Goal: Information Seeking & Learning: Learn about a topic

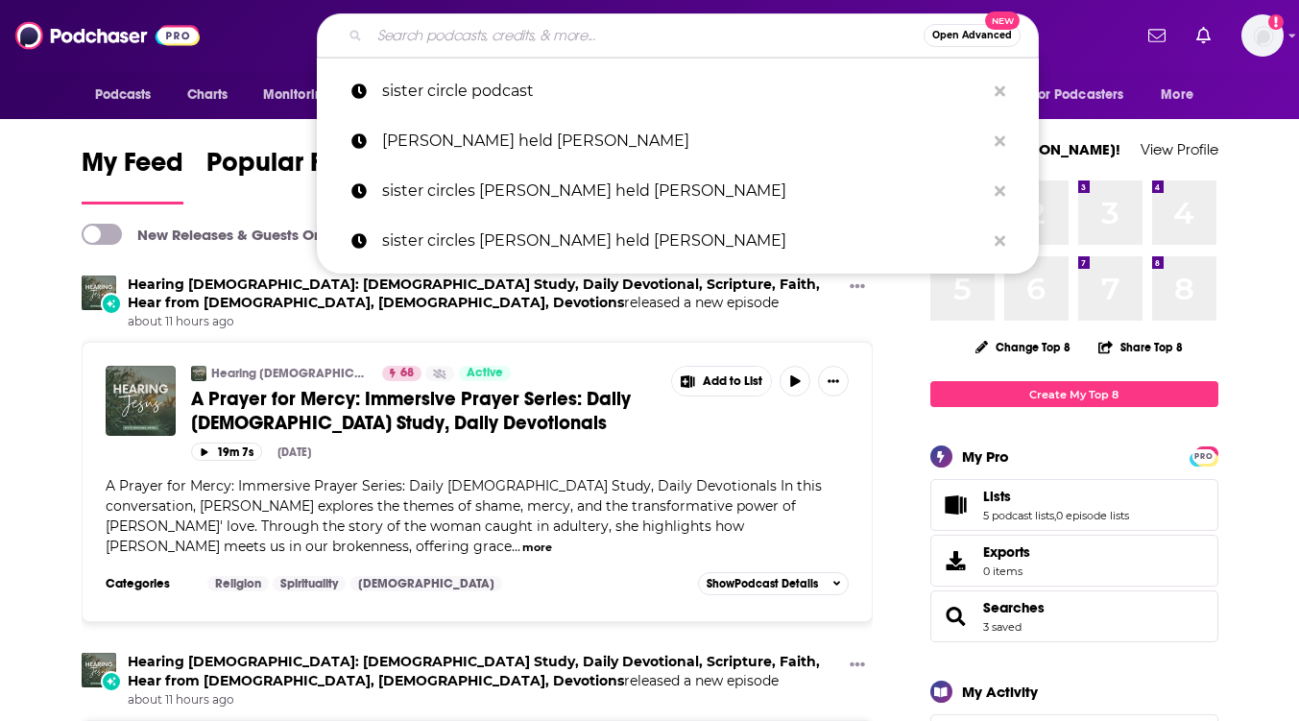
click at [550, 38] on input "Search podcasts, credits, & more..." at bounding box center [647, 35] width 554 height 31
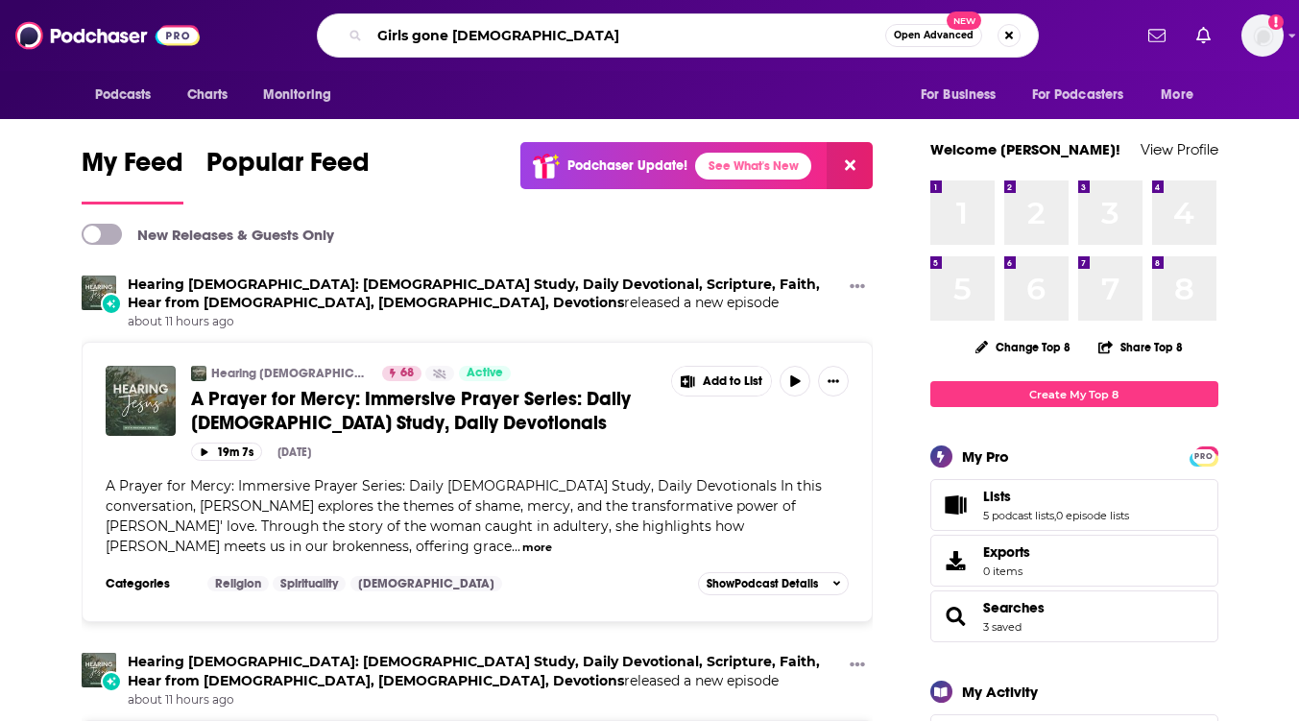
type input "Girls gone [DEMOGRAPHIC_DATA]"
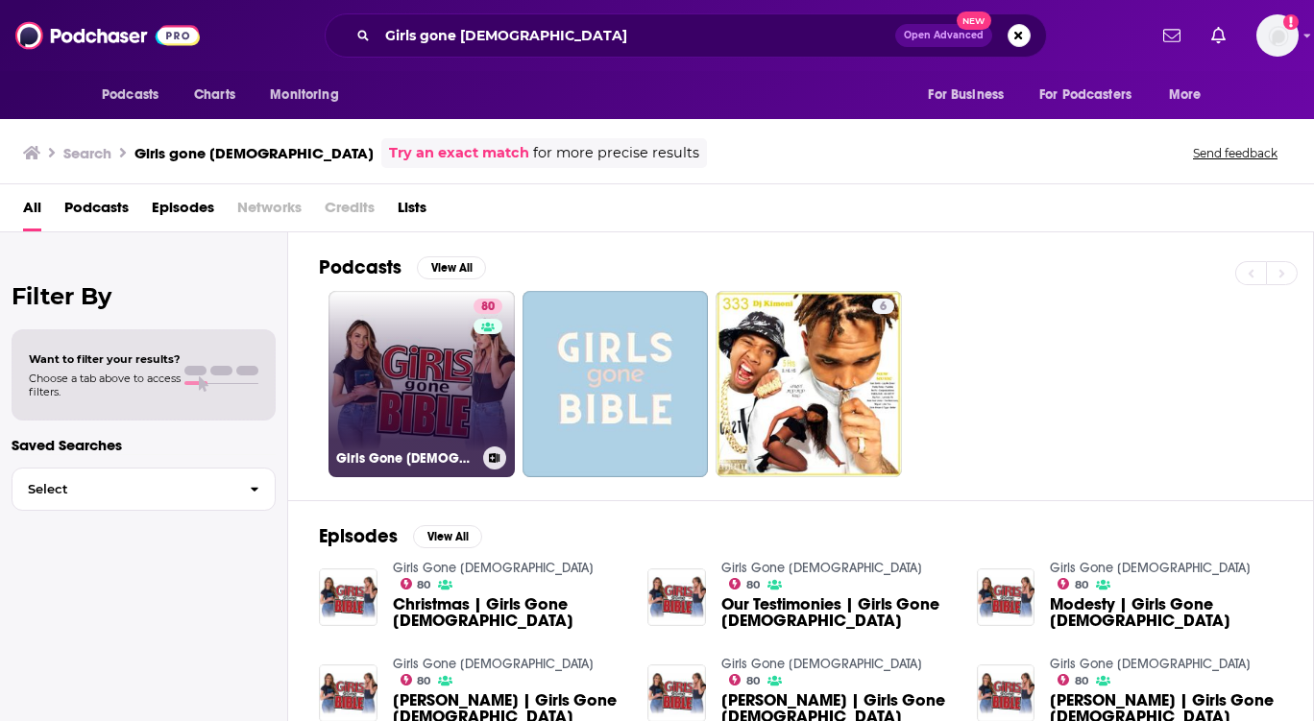
click at [426, 440] on link "80 Girls Gone [DEMOGRAPHIC_DATA]" at bounding box center [421, 384] width 186 height 186
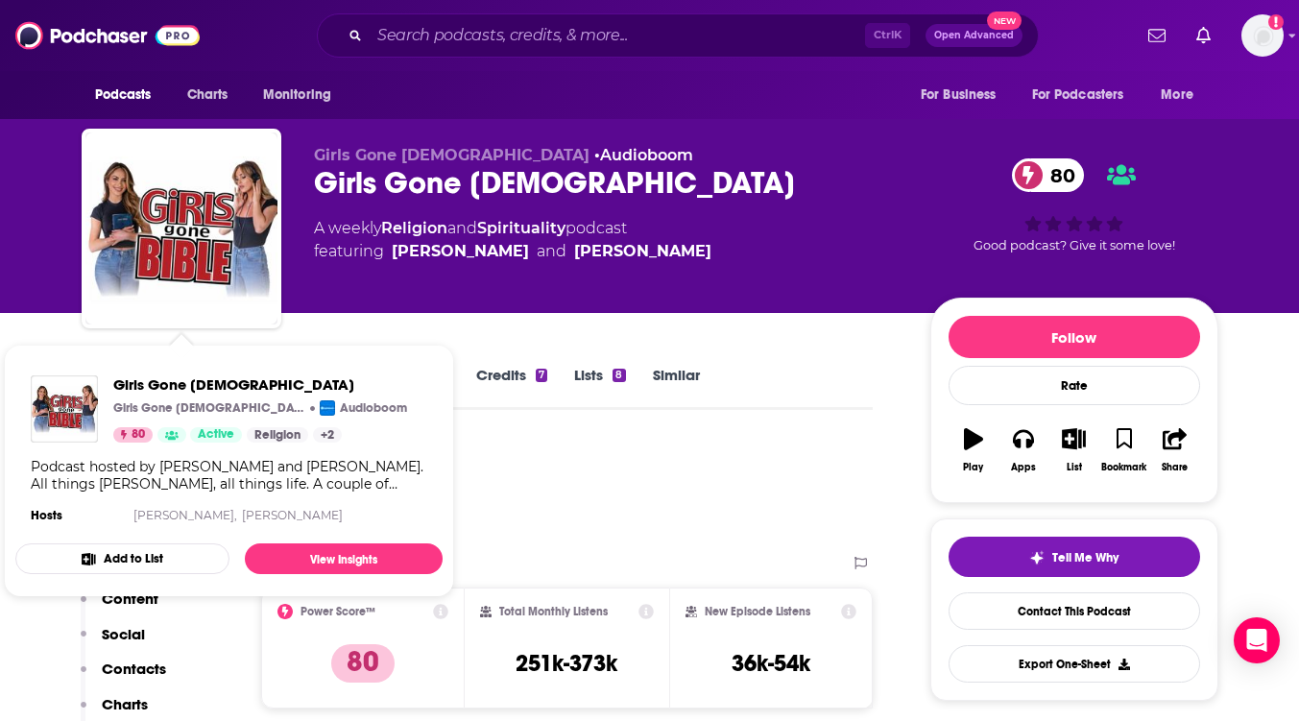
click at [66, 341] on span "Girls Gone [DEMOGRAPHIC_DATA] Girls Gone [DEMOGRAPHIC_DATA] Audioboom 80 Active…" at bounding box center [229, 471] width 450 height 276
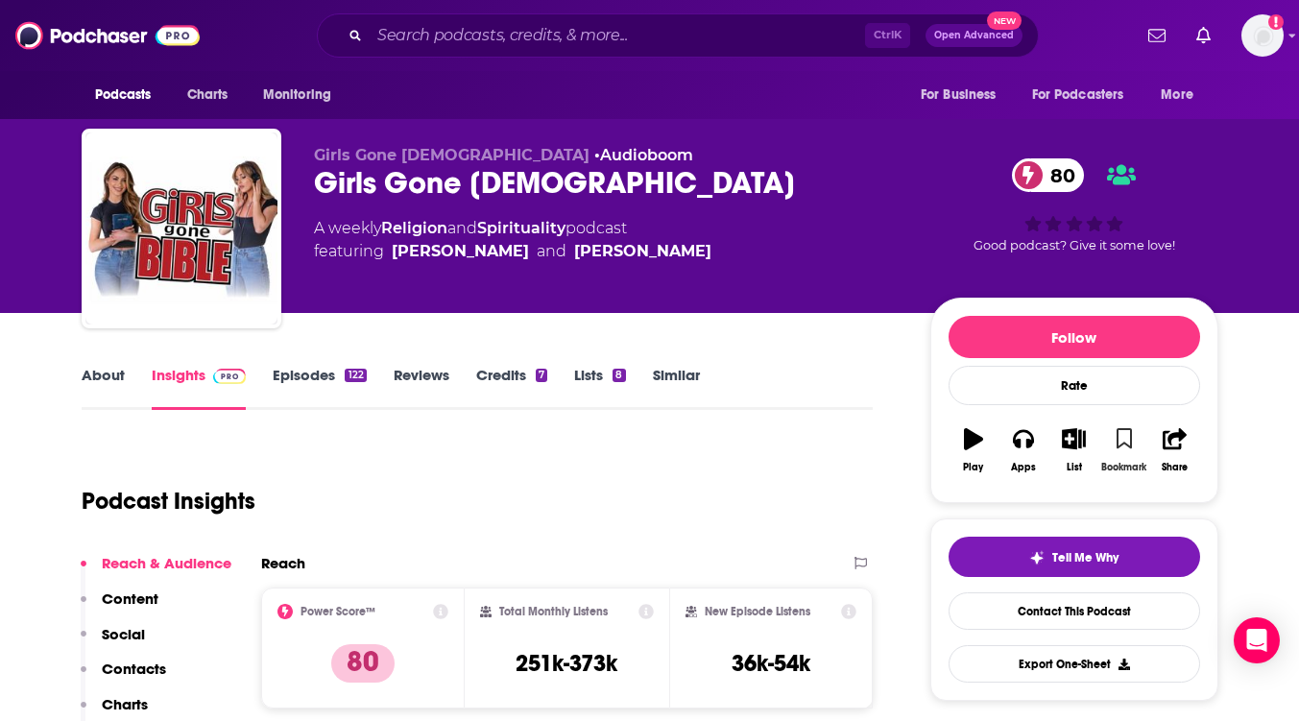
click at [1125, 439] on icon "button" at bounding box center [1125, 438] width 16 height 21
click at [112, 379] on link "About" at bounding box center [103, 388] width 43 height 44
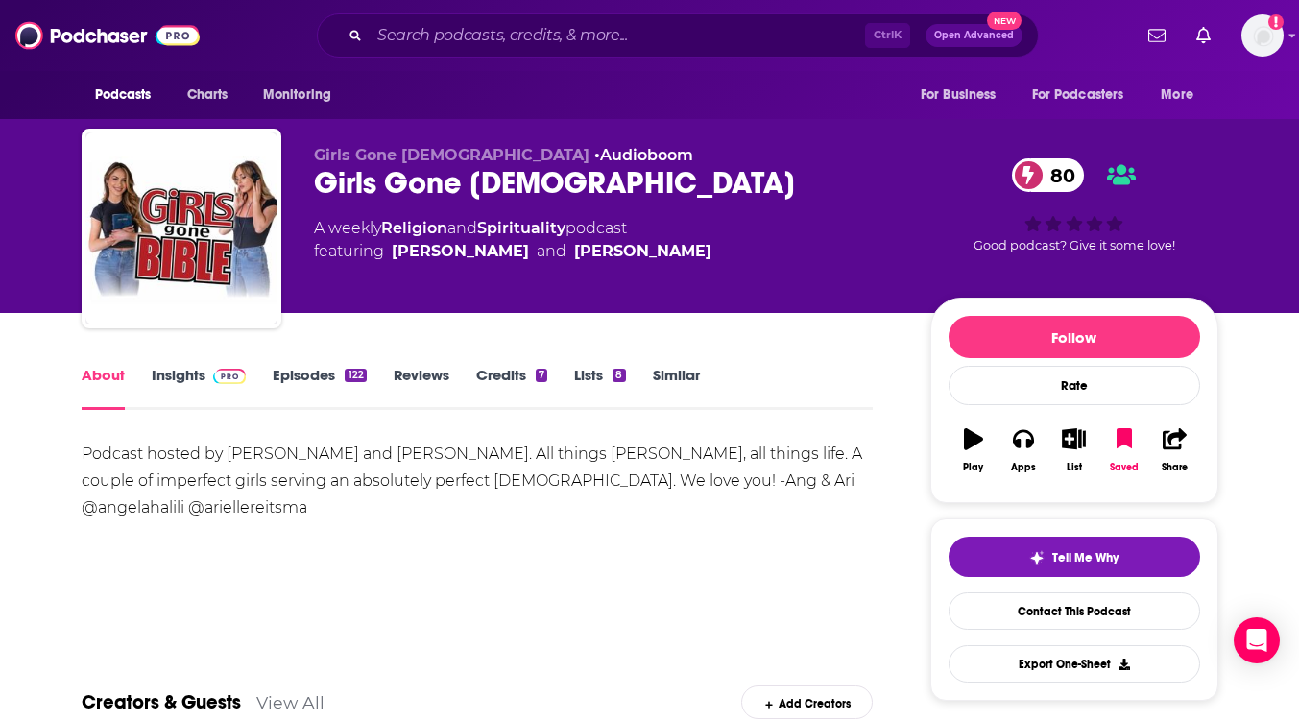
click at [291, 373] on link "Episodes 122" at bounding box center [319, 388] width 93 height 44
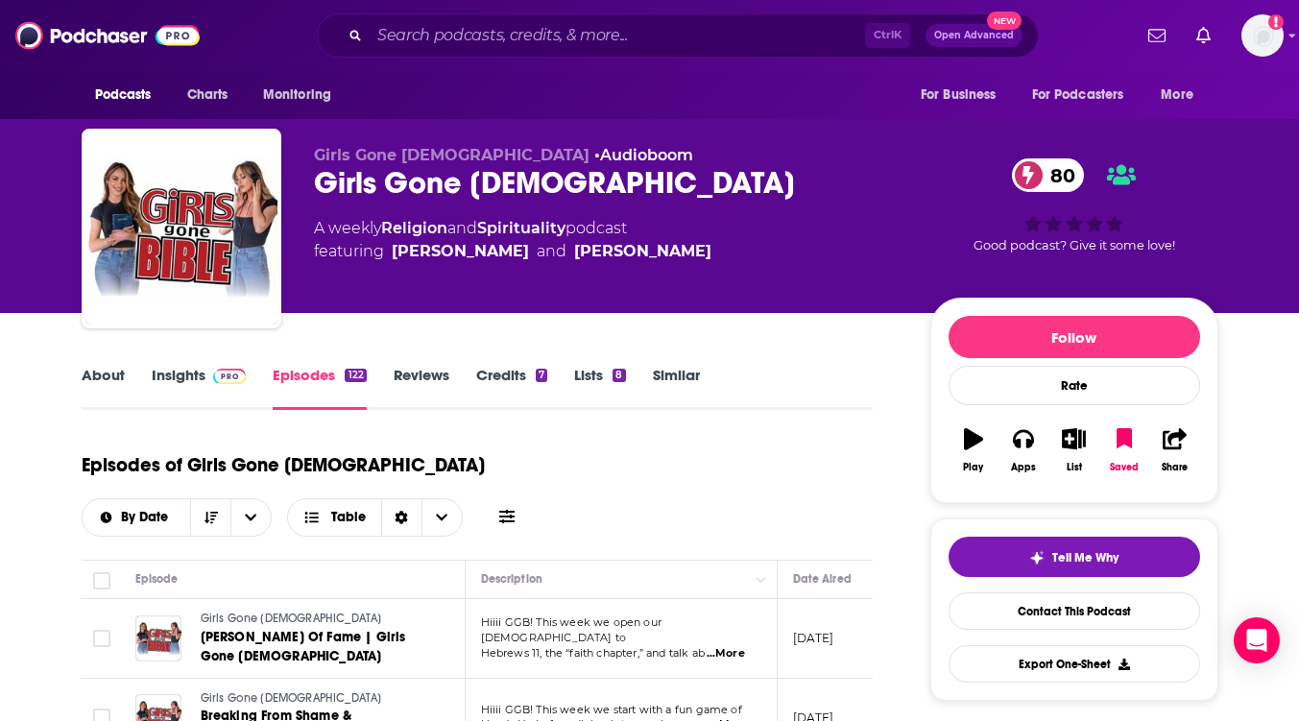
click at [737, 646] on span "...More" at bounding box center [726, 653] width 38 height 15
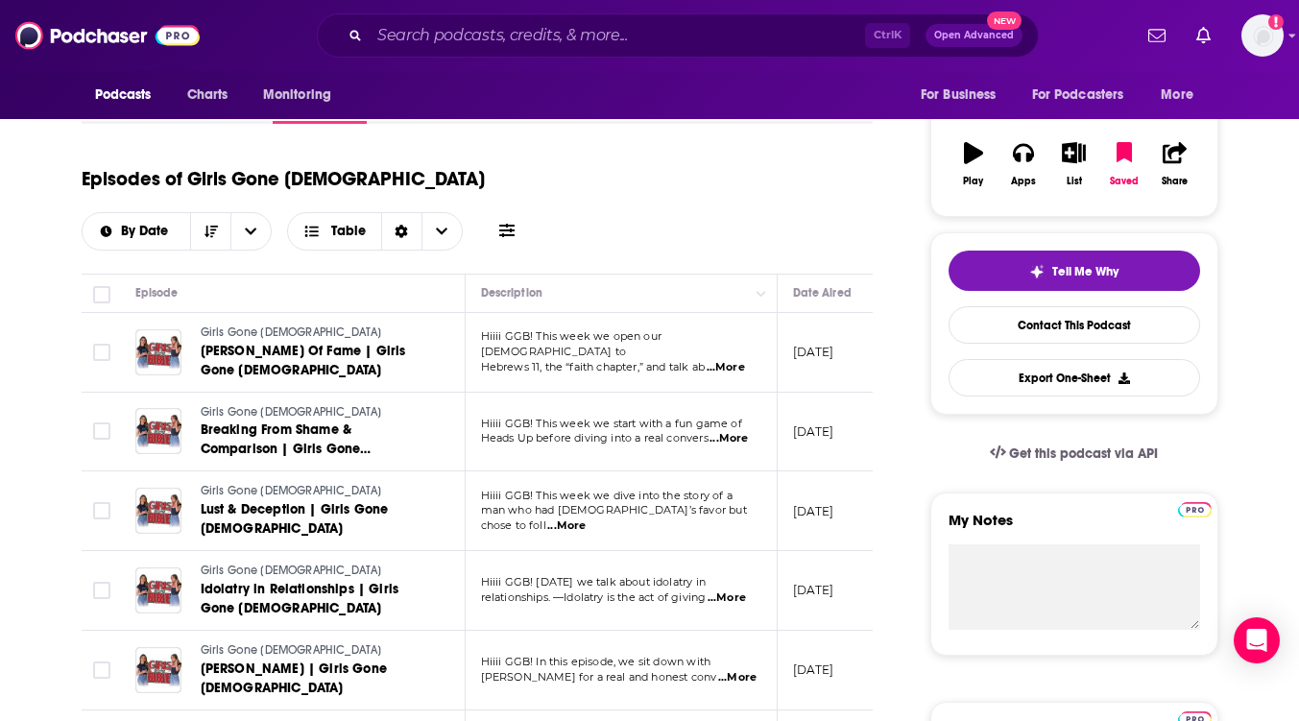
scroll to position [299, 0]
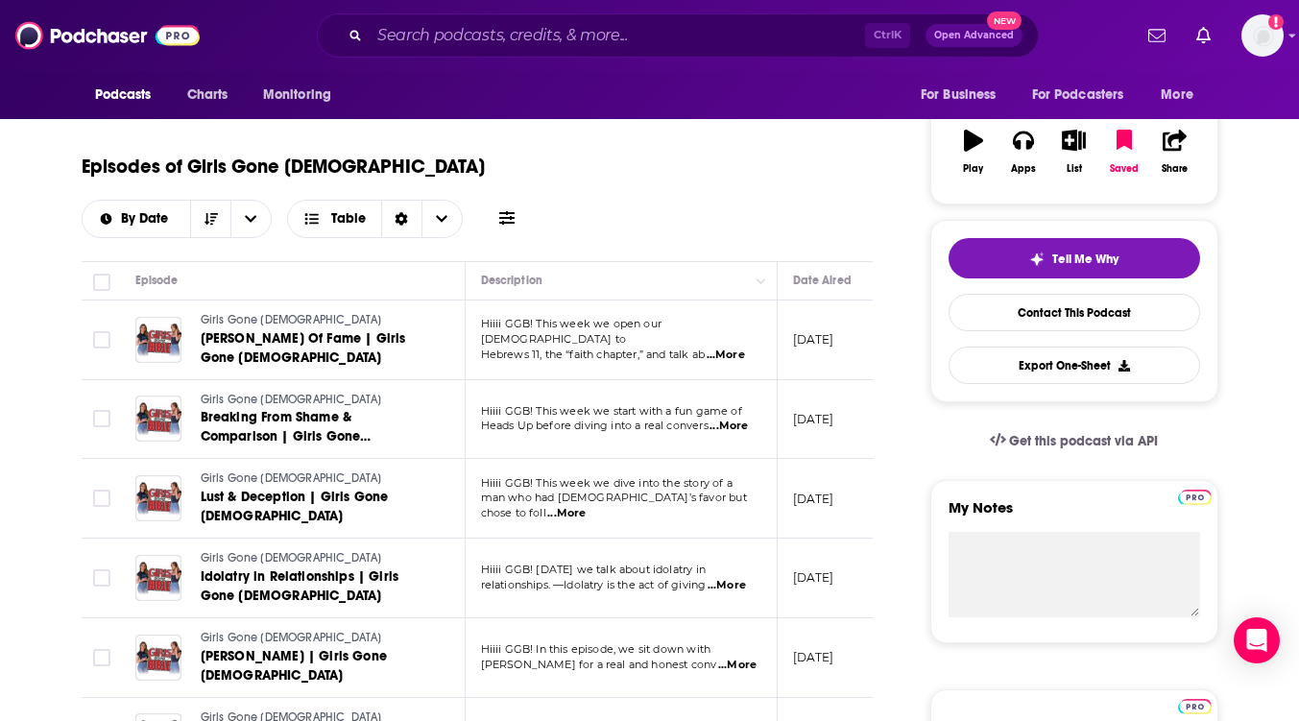
click at [737, 348] on span "...More" at bounding box center [726, 355] width 38 height 15
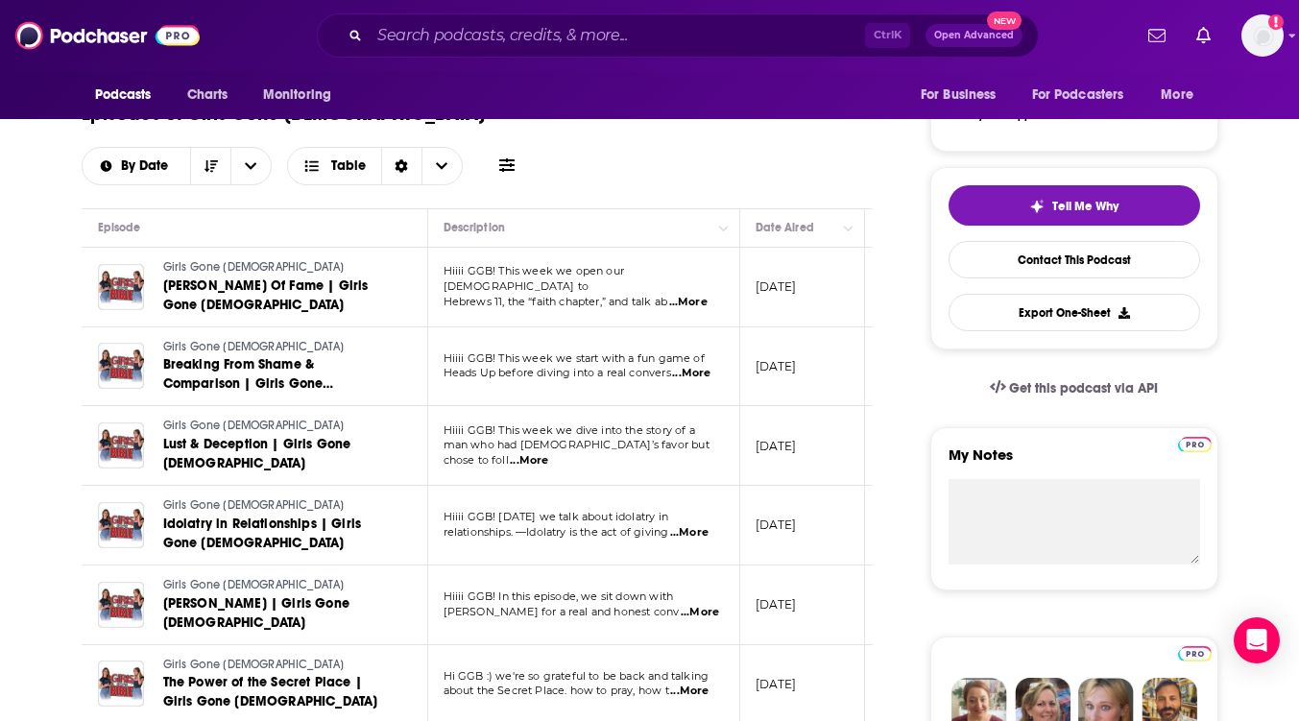
scroll to position [0, 34]
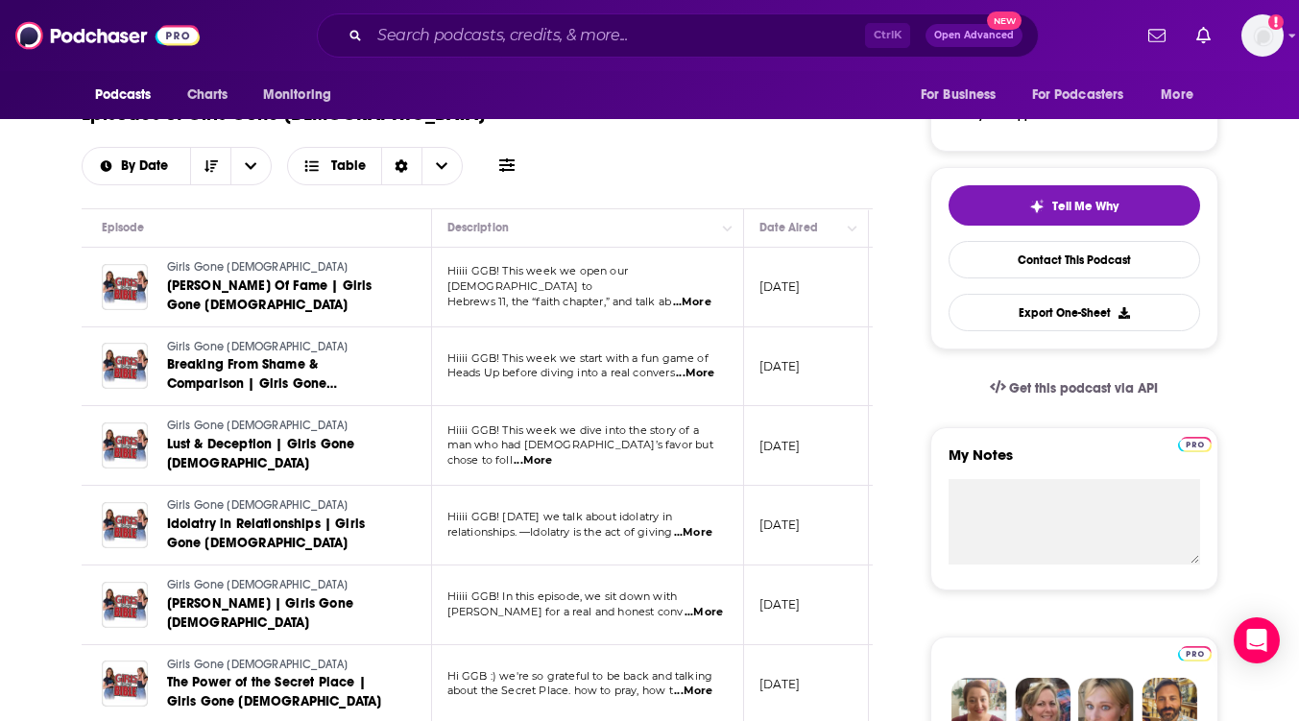
click at [693, 684] on span "...More" at bounding box center [693, 691] width 38 height 15
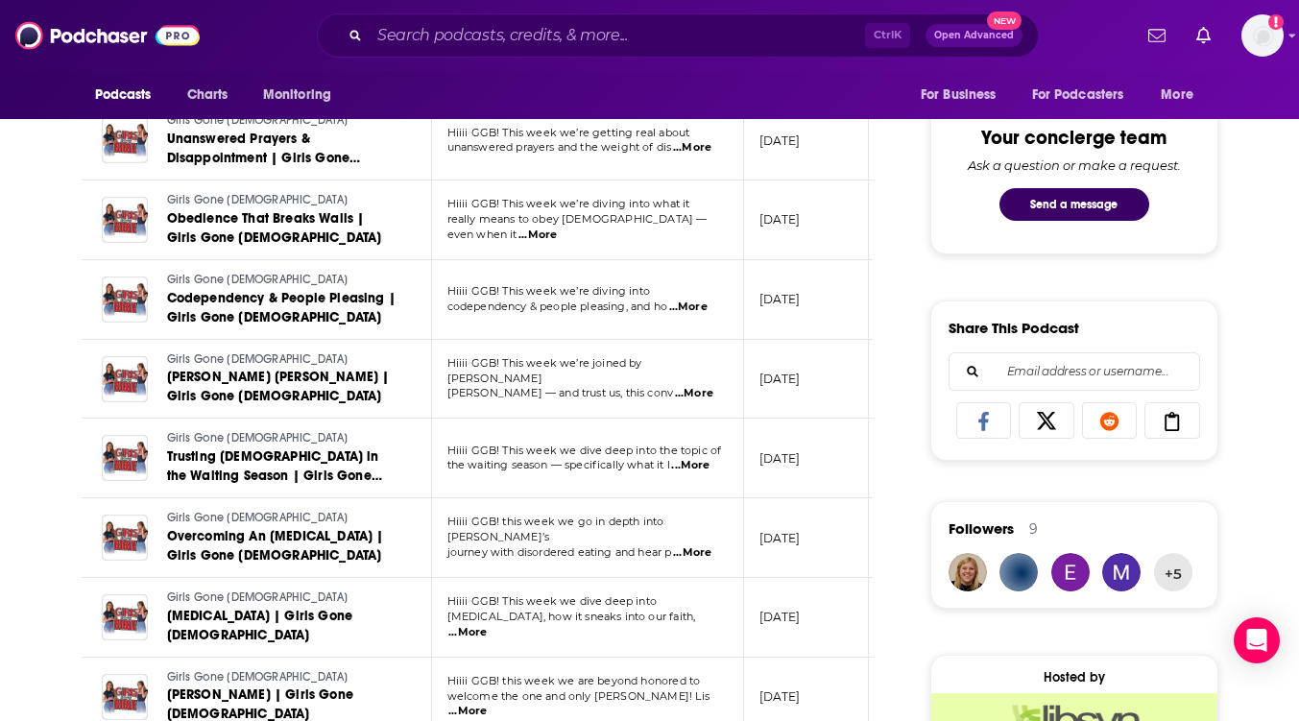
scroll to position [991, 0]
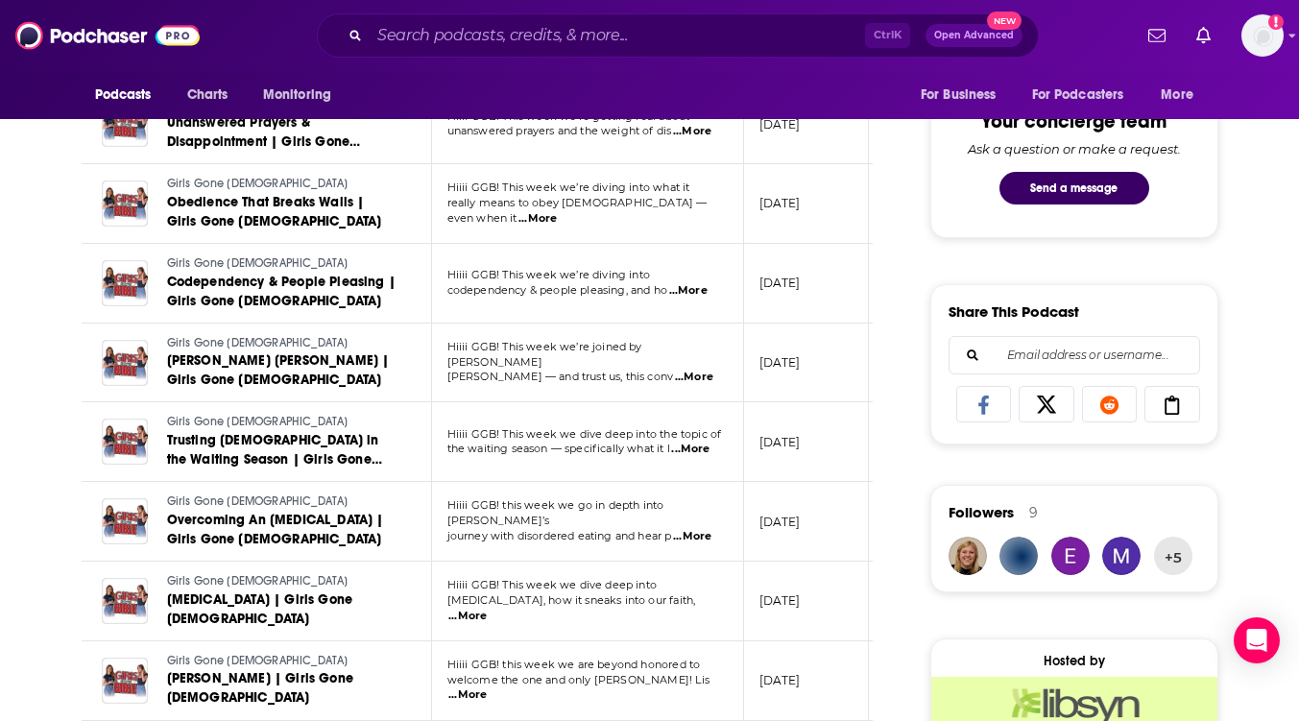
click at [704, 529] on span "...More" at bounding box center [692, 536] width 38 height 15
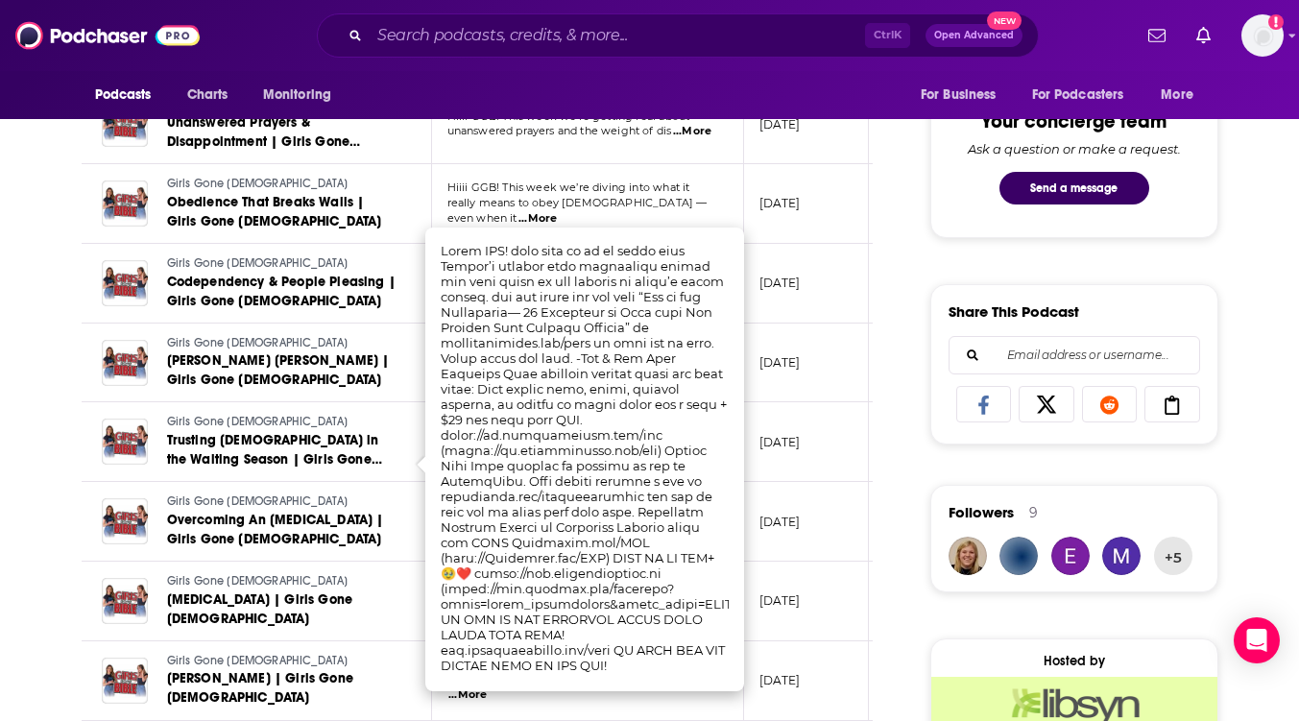
click at [891, 364] on div "About Insights Episodes 122 Reviews Credits 7 Lists 8 Similar Episodes of Girls…" at bounding box center [491, 632] width 880 height 2521
